Goal: Information Seeking & Learning: Understand process/instructions

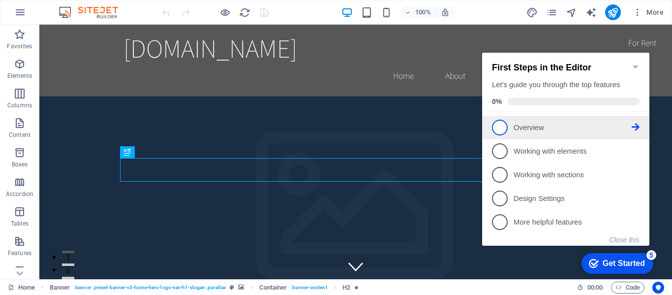
click at [503, 125] on span "1" at bounding box center [500, 127] width 16 height 16
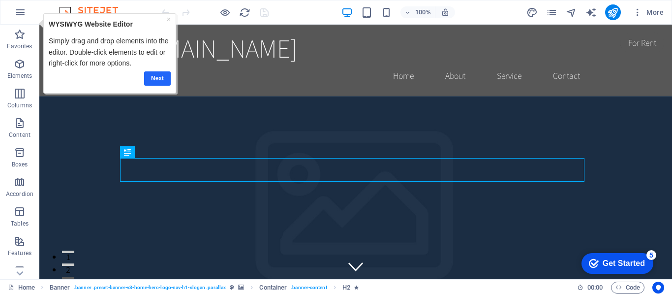
click at [163, 76] on link "Next" at bounding box center [157, 78] width 27 height 14
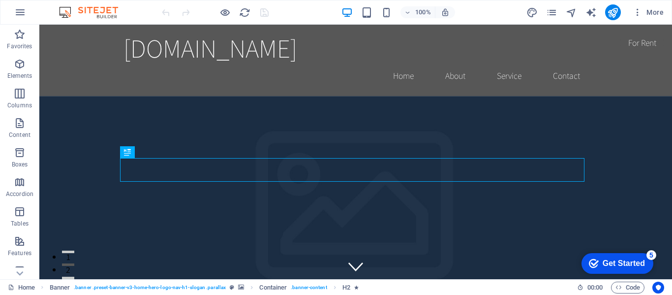
click at [640, 262] on div "Get Started" at bounding box center [623, 263] width 42 height 9
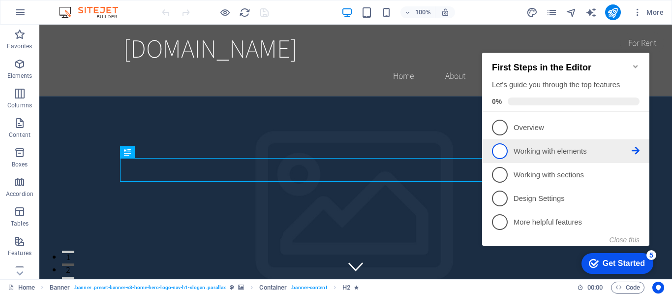
click at [509, 151] on link "2 Working with elements - incomplete" at bounding box center [566, 151] width 148 height 16
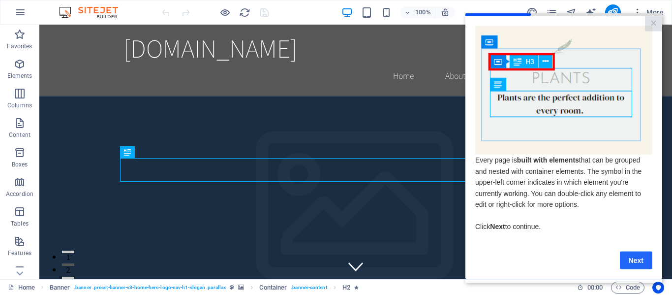
click at [629, 264] on link "Next" at bounding box center [636, 260] width 32 height 18
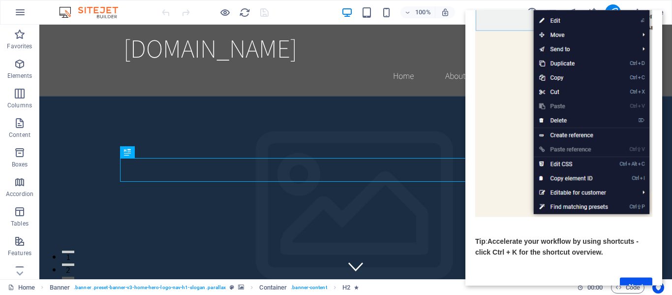
scroll to position [151, 0]
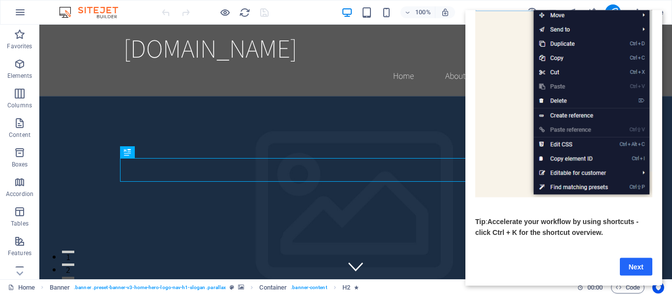
drag, startPoint x: 636, startPoint y: 258, endPoint x: 1055, endPoint y: 234, distance: 419.2
click at [636, 258] on link "Next" at bounding box center [636, 266] width 32 height 18
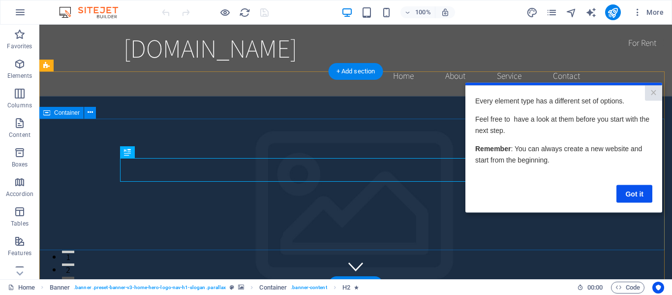
scroll to position [0, 0]
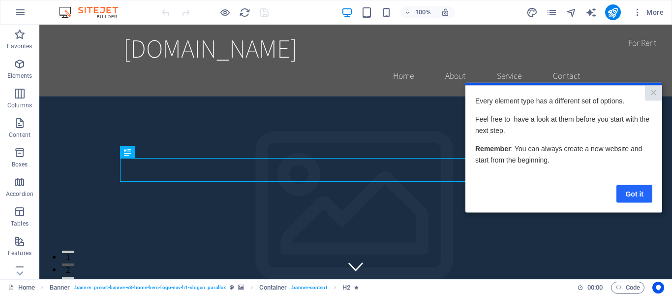
click at [634, 194] on link "Got it" at bounding box center [634, 193] width 36 height 18
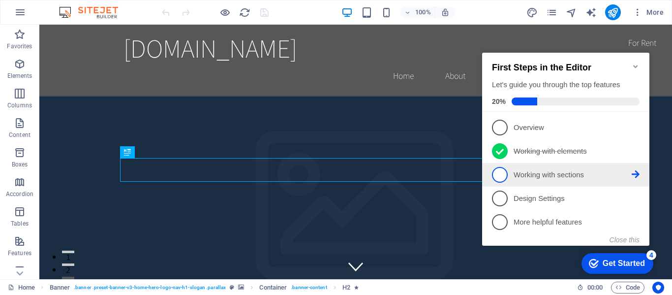
click at [499, 172] on span "3" at bounding box center [500, 175] width 16 height 16
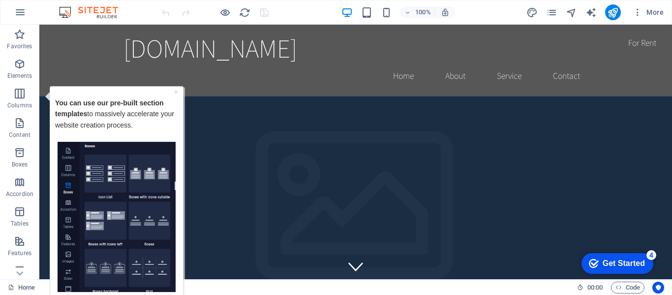
click at [602, 266] on div "Get Started" at bounding box center [623, 263] width 42 height 9
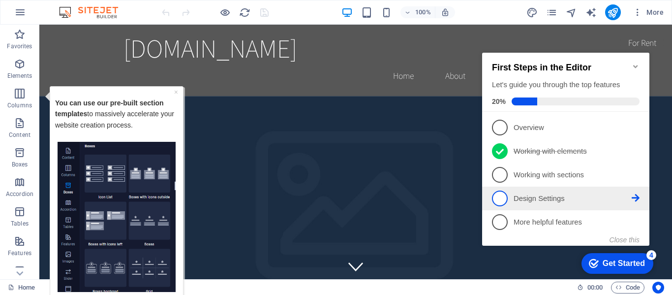
click at [520, 194] on p "Design Settings - incomplete" at bounding box center [572, 198] width 118 height 10
